Goal: Transaction & Acquisition: Purchase product/service

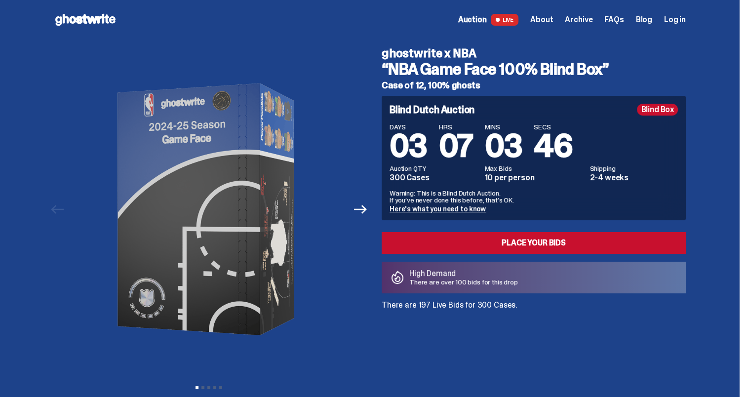
click at [546, 20] on span "About" at bounding box center [541, 20] width 23 height 8
click at [354, 207] on button "Next" at bounding box center [360, 209] width 22 height 22
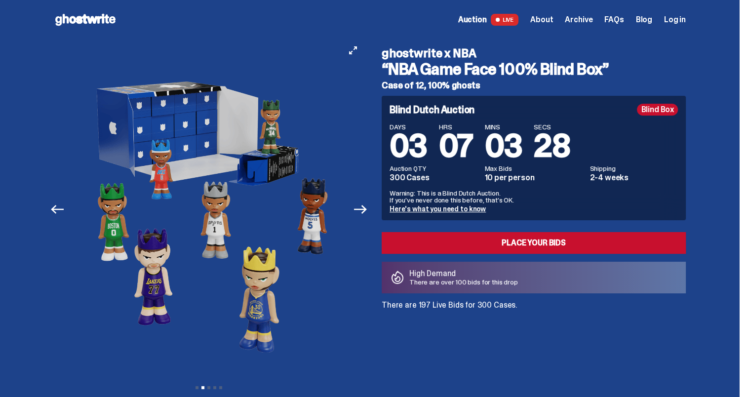
click at [354, 207] on button "Next" at bounding box center [360, 209] width 22 height 22
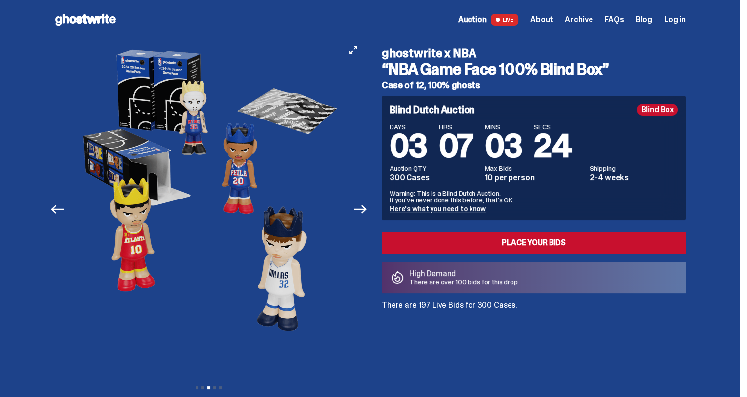
click at [354, 207] on button "Next" at bounding box center [360, 209] width 22 height 22
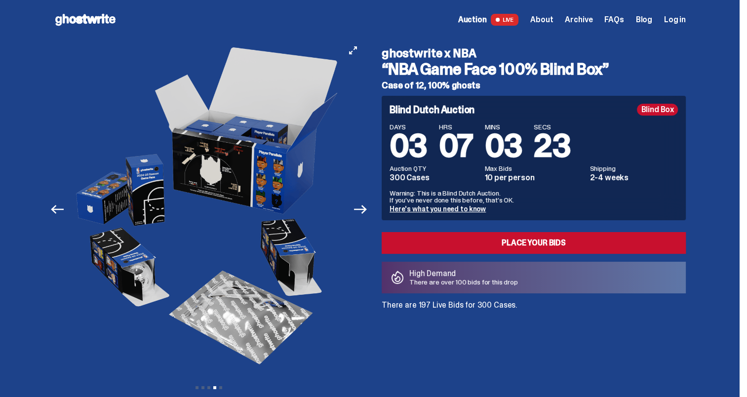
click at [354, 207] on button "Next" at bounding box center [360, 209] width 22 height 22
